Goal: Task Accomplishment & Management: Use online tool/utility

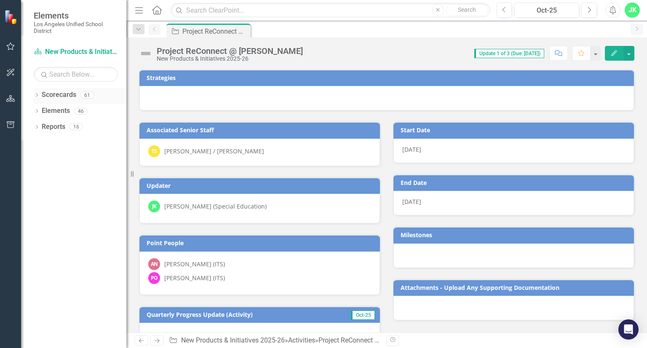
click at [35, 95] on icon "Dropdown" at bounding box center [37, 96] width 6 height 5
click at [43, 113] on icon "Dropdown" at bounding box center [41, 110] width 6 height 5
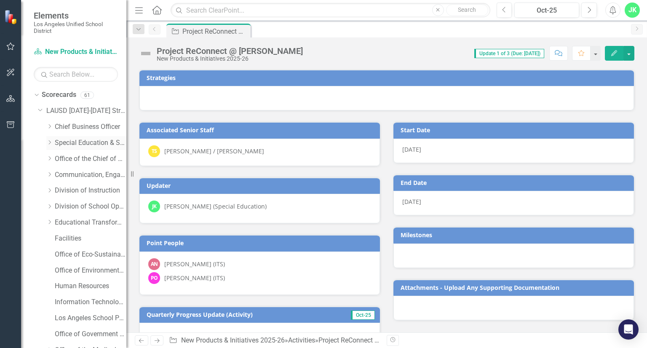
click at [50, 142] on icon "Dropdown" at bounding box center [49, 142] width 6 height 5
click at [78, 179] on link "Division of Special Education" at bounding box center [94, 175] width 63 height 10
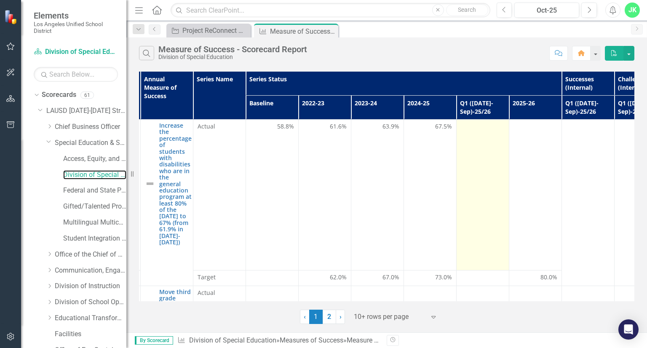
scroll to position [0, 52]
click at [479, 125] on div at bounding box center [482, 127] width 44 height 10
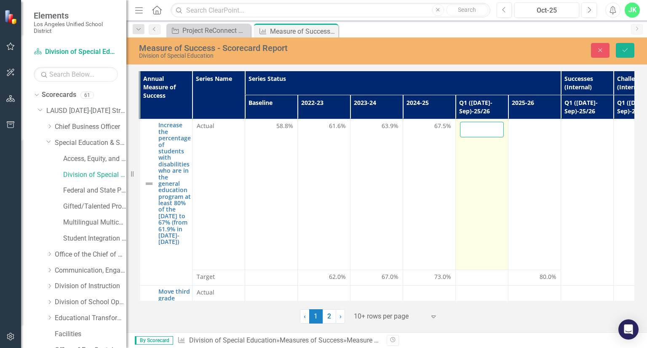
click at [479, 125] on input "number" at bounding box center [482, 130] width 44 height 16
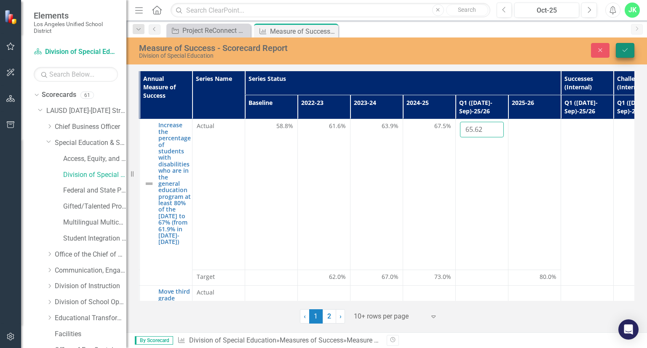
type input "65.62"
click at [627, 54] on button "Save" at bounding box center [625, 50] width 19 height 15
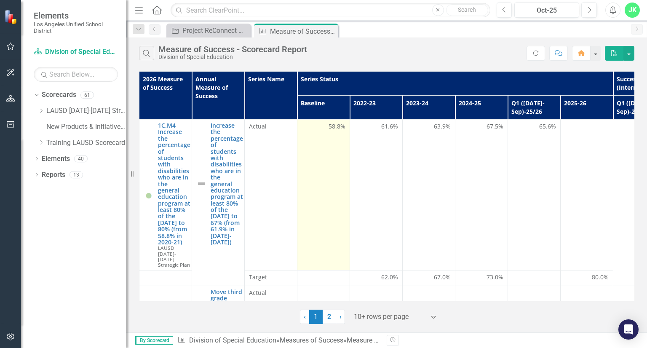
scroll to position [0, 90]
